Goal: Navigation & Orientation: Find specific page/section

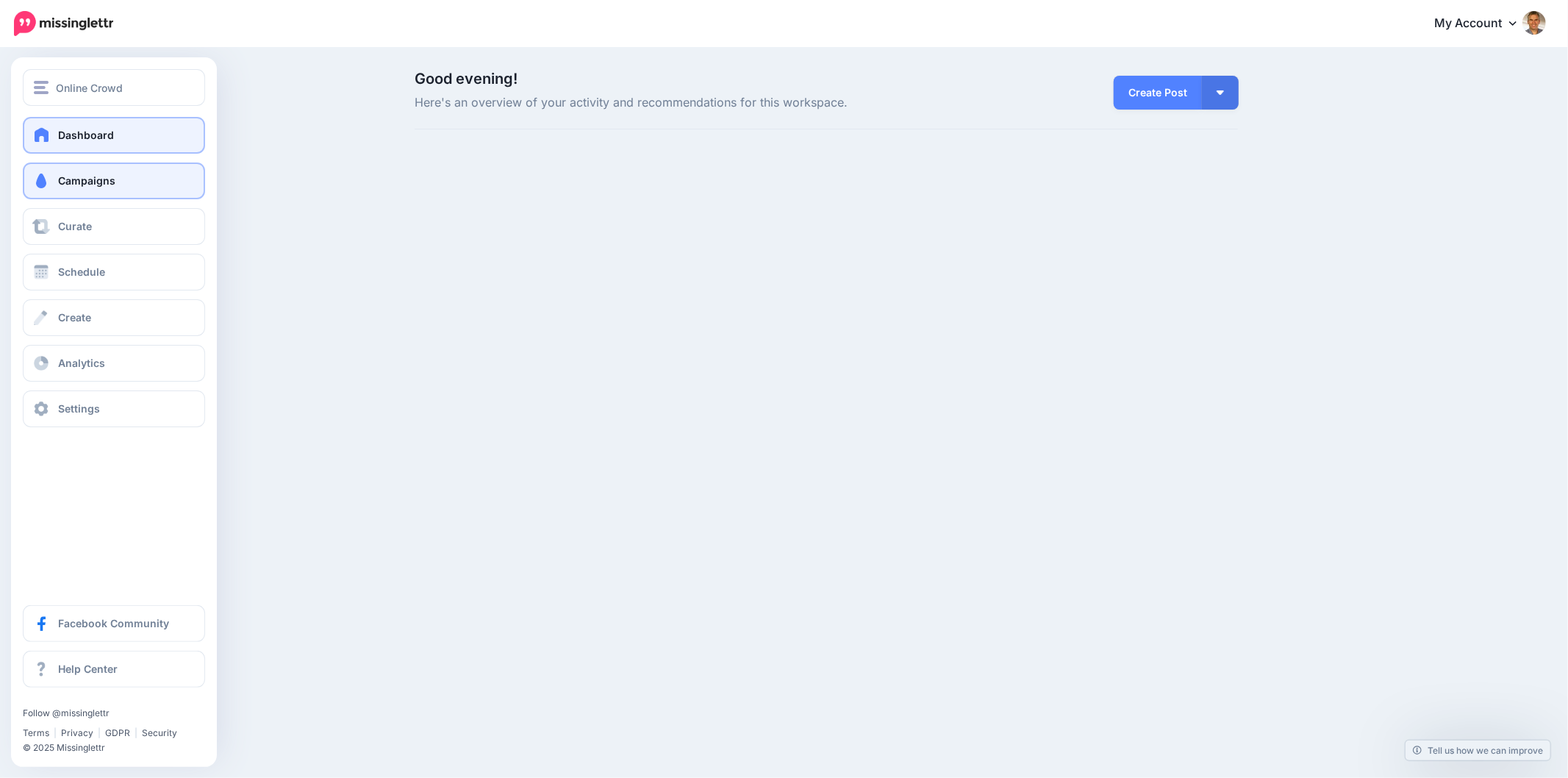
click at [50, 175] on span at bounding box center [41, 181] width 19 height 15
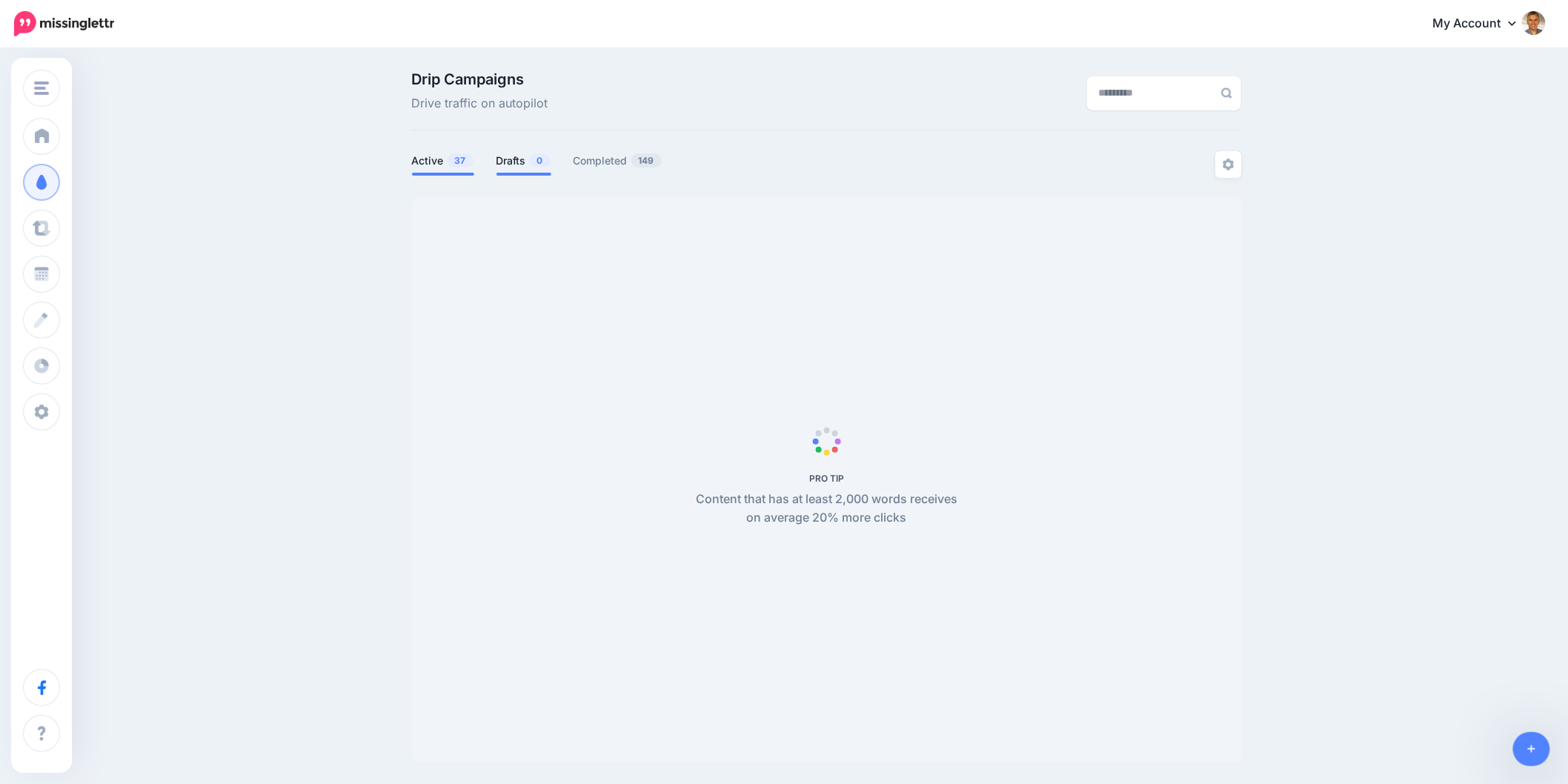
click at [524, 164] on link "Drafts 0" at bounding box center [524, 161] width 55 height 18
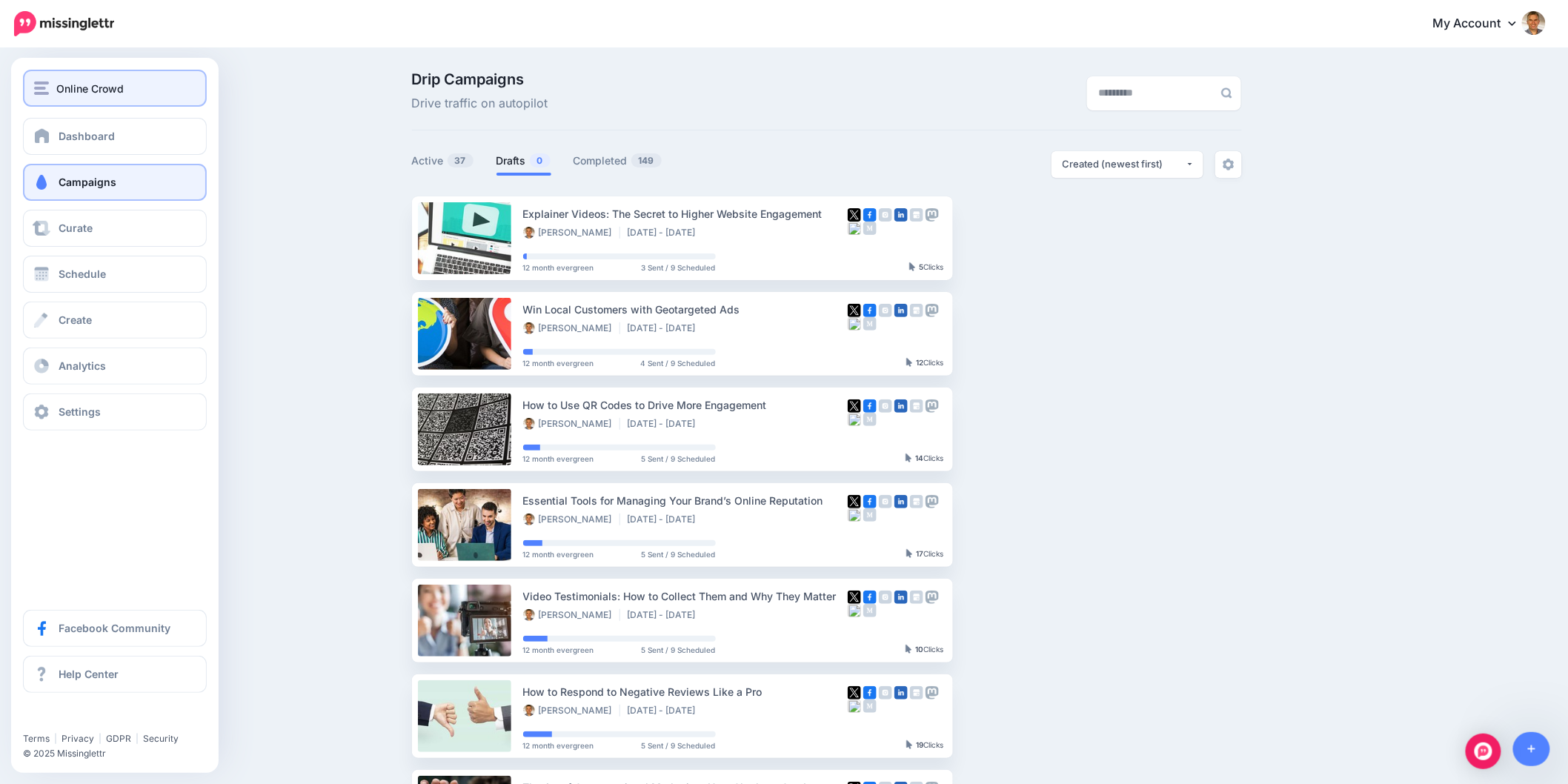
click at [38, 82] on img "button" at bounding box center [41, 88] width 15 height 13
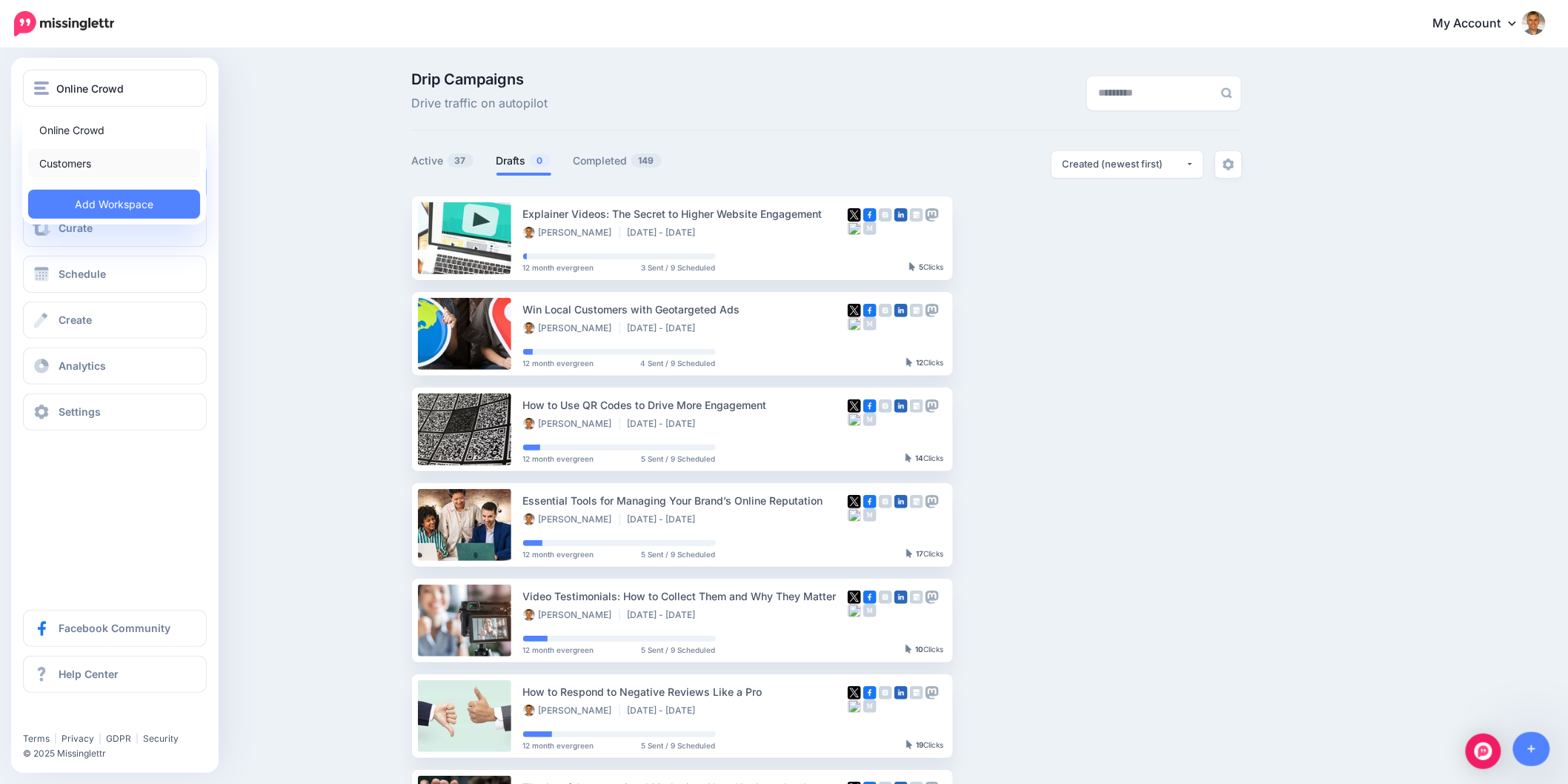
click at [53, 162] on link "Customers" at bounding box center [114, 164] width 172 height 29
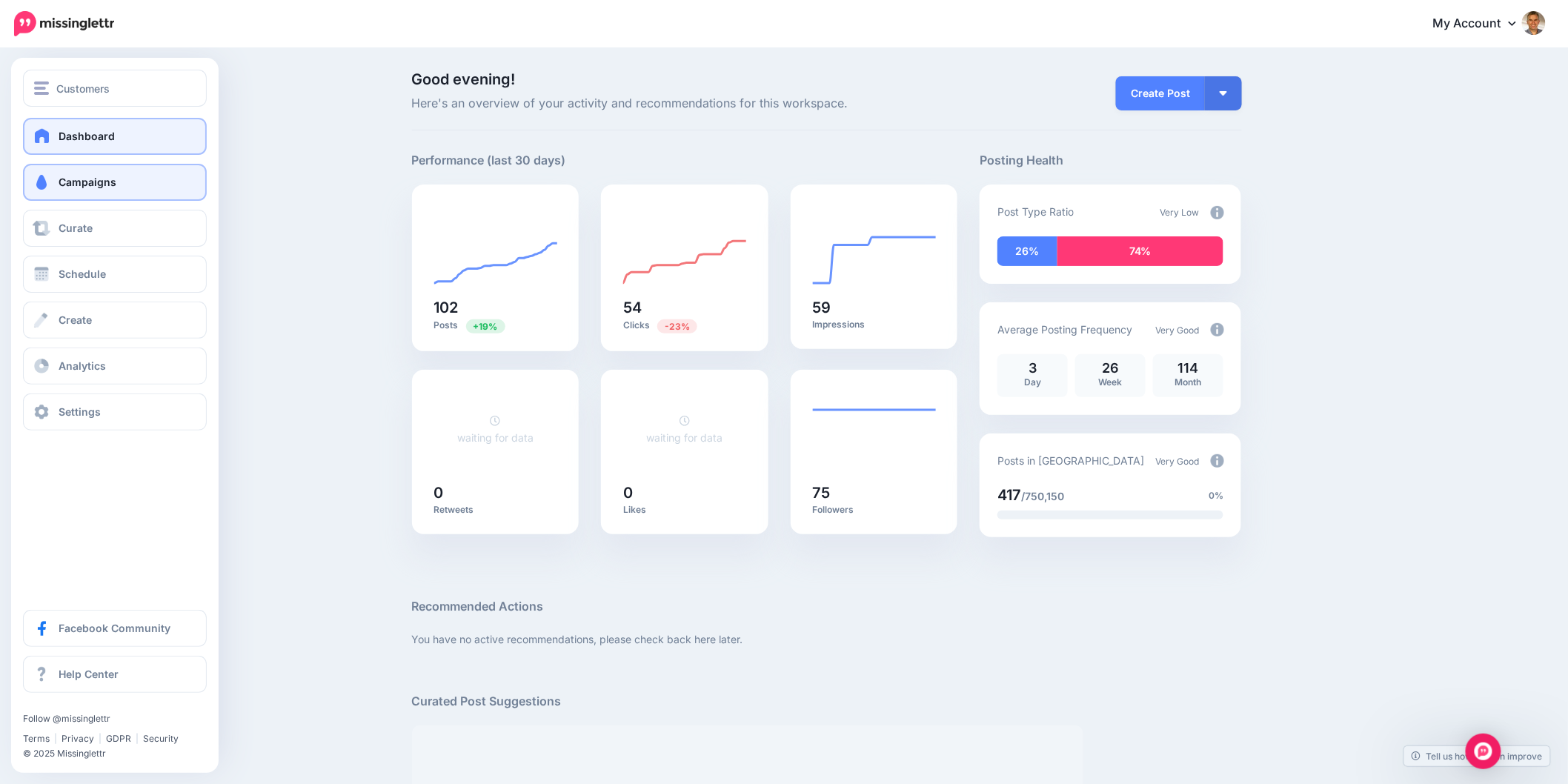
click at [67, 179] on span "Campaigns" at bounding box center [87, 182] width 58 height 12
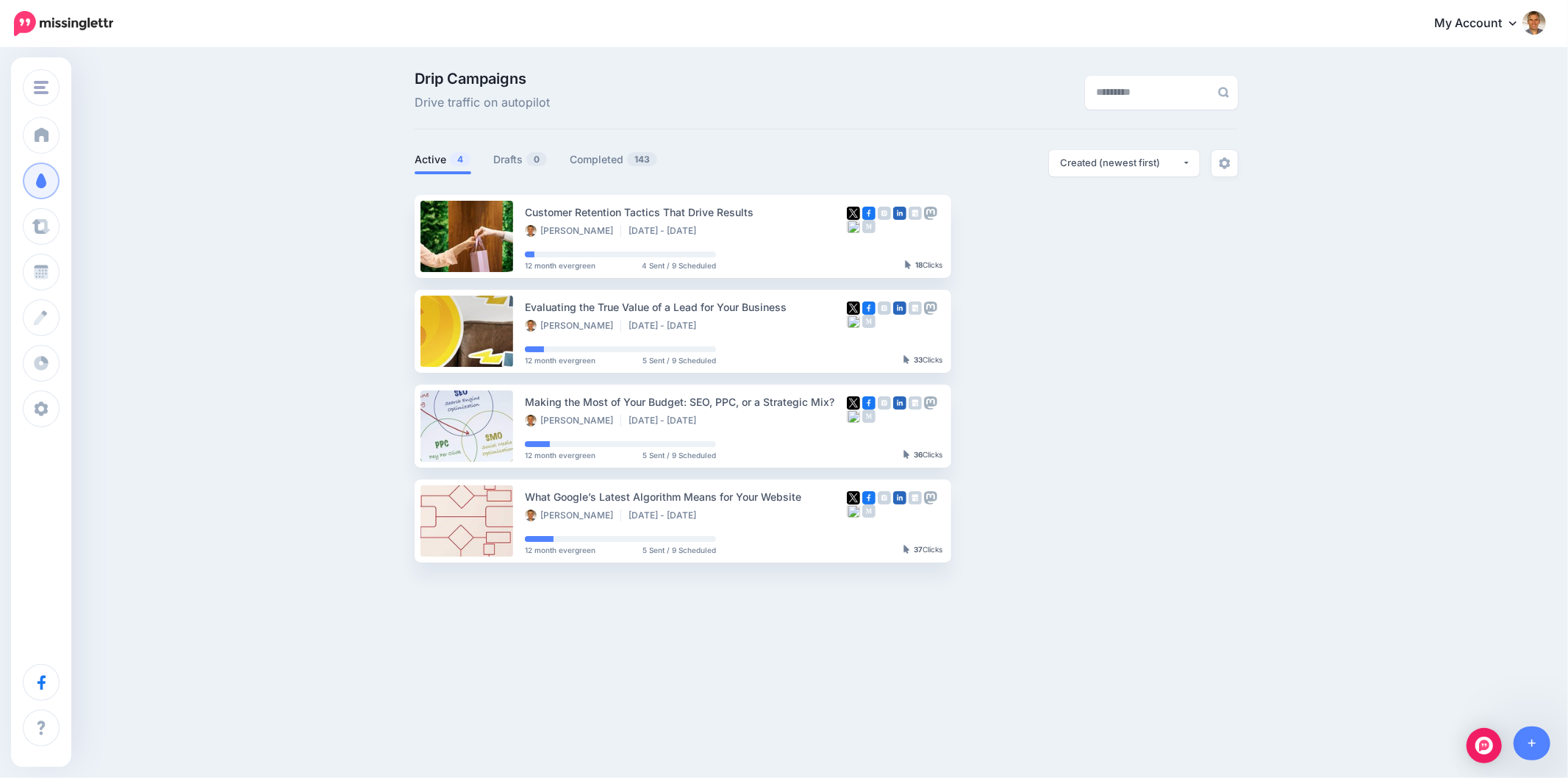
click at [354, 355] on div "Drip Campaigns Drive traffic on autopilot Active 4 0 143" at bounding box center [784, 322] width 1568 height 546
